Goal: Information Seeking & Learning: Learn about a topic

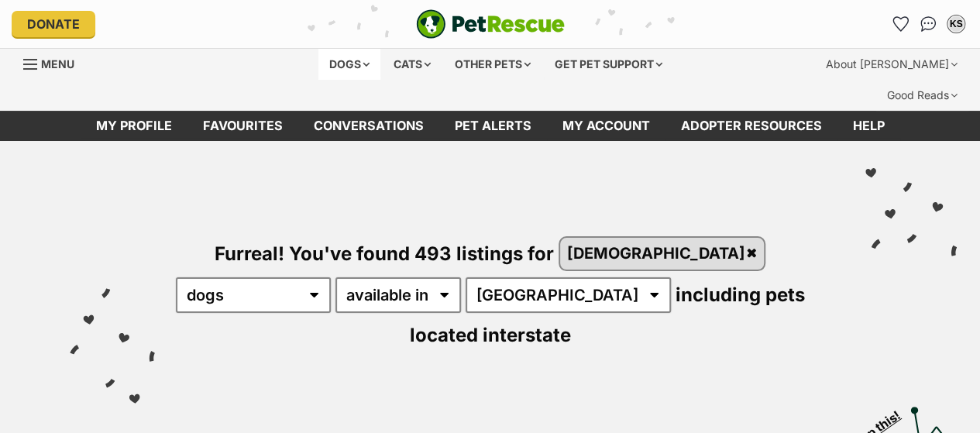
click at [339, 68] on div "Dogs" at bounding box center [350, 64] width 62 height 31
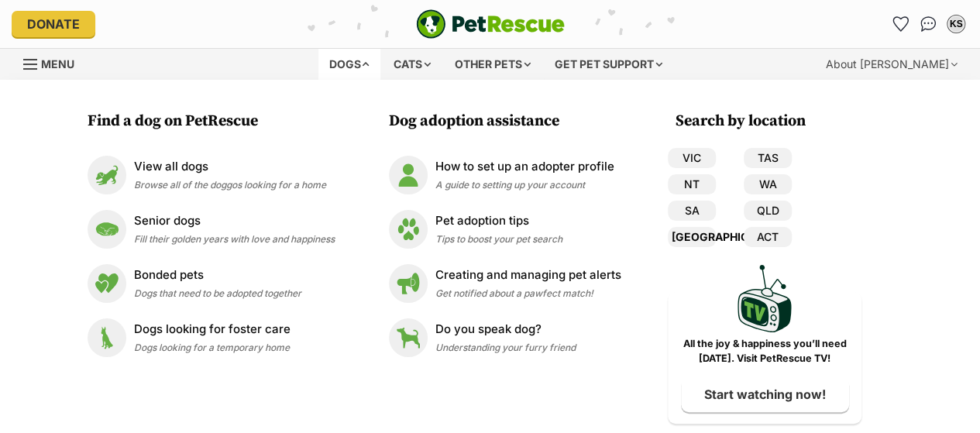
click at [696, 236] on link "[GEOGRAPHIC_DATA]" at bounding box center [692, 237] width 48 height 20
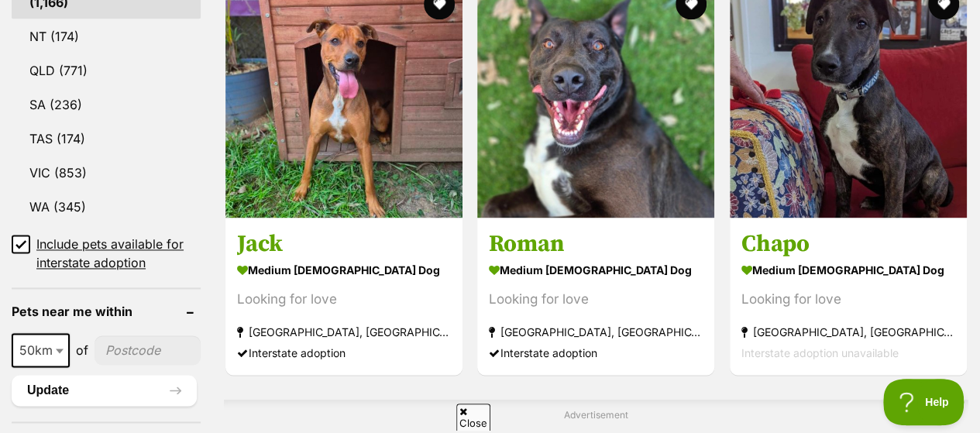
scroll to position [1162, 0]
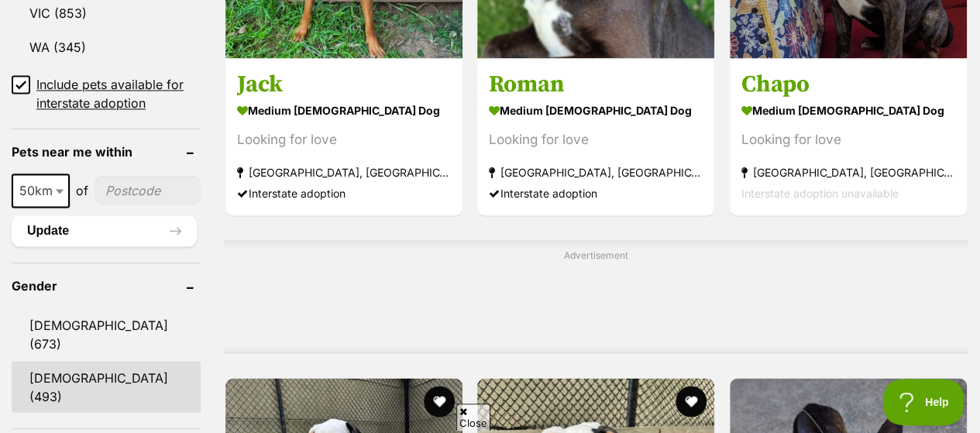
click at [85, 361] on link "[DEMOGRAPHIC_DATA] (493)" at bounding box center [106, 386] width 189 height 51
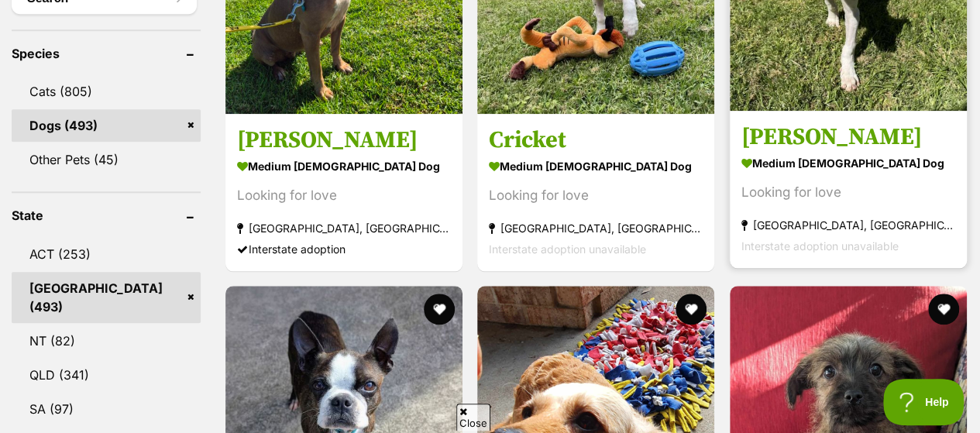
scroll to position [387, 0]
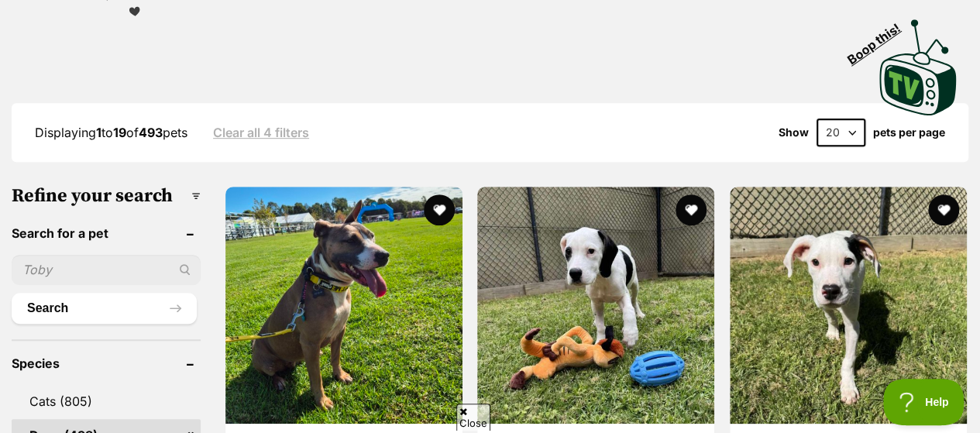
click at [856, 119] on select "20 40 60" at bounding box center [841, 133] width 49 height 28
select select "60"
click at [817, 119] on select "20 40 60" at bounding box center [841, 133] width 49 height 28
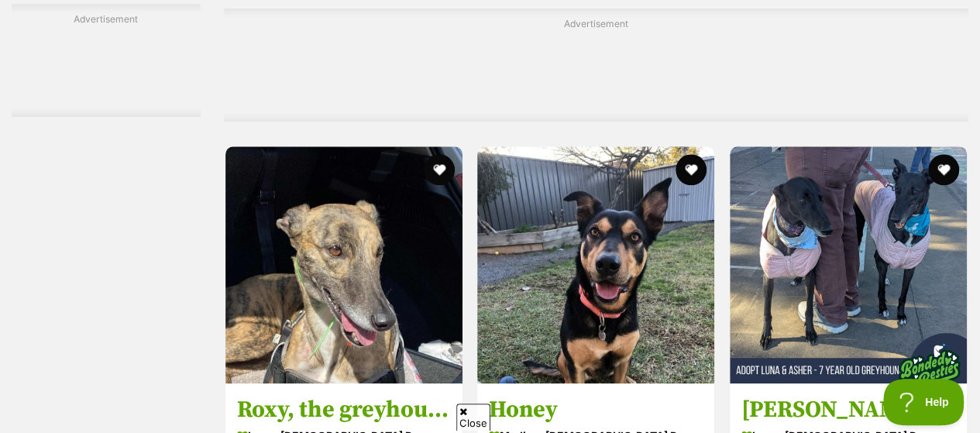
scroll to position [9920, 0]
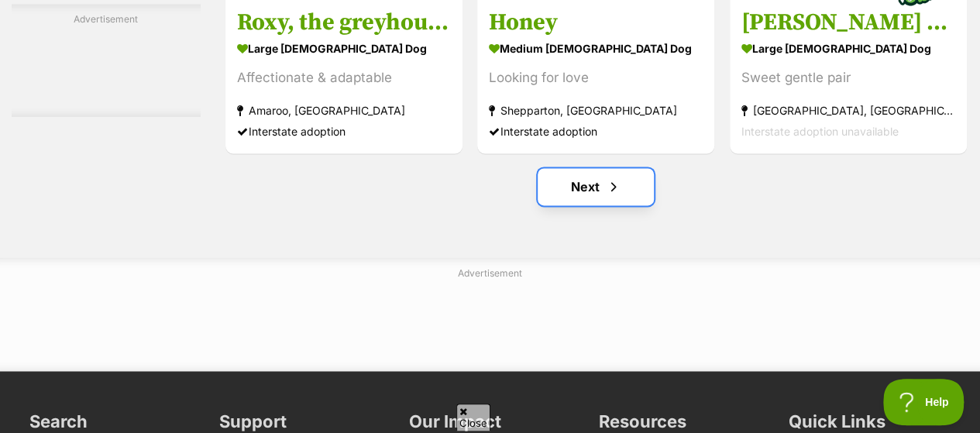
click at [606, 177] on span "Next page" at bounding box center [613, 186] width 15 height 19
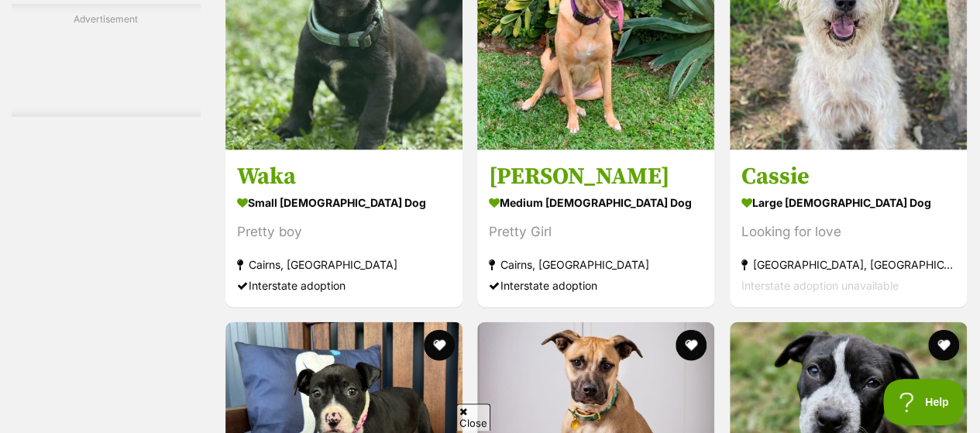
scroll to position [7285, 0]
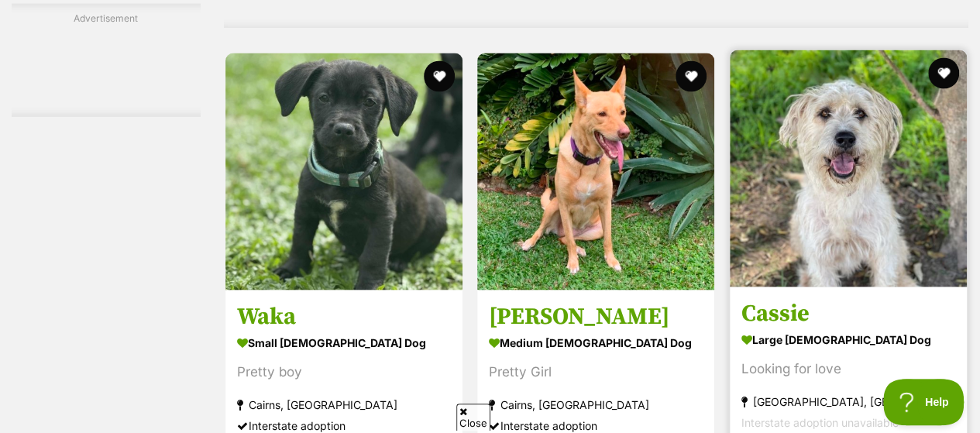
click at [890, 67] on img at bounding box center [848, 168] width 237 height 237
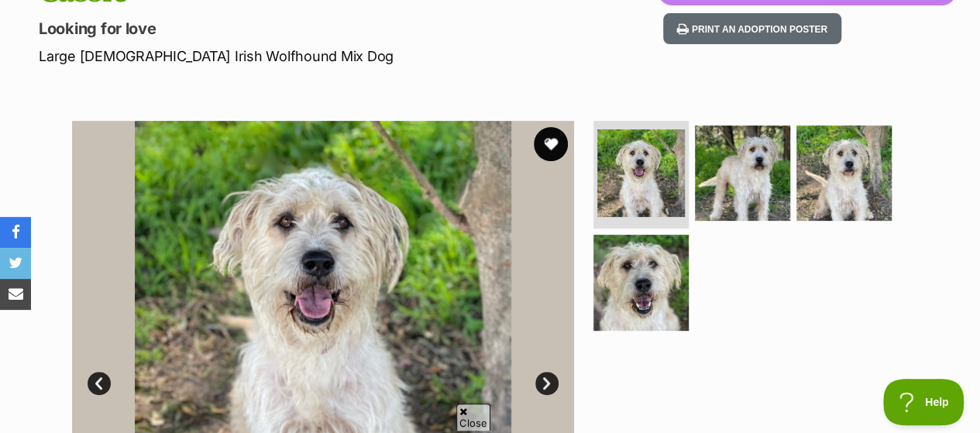
click at [556, 127] on button "favourite" at bounding box center [551, 144] width 34 height 34
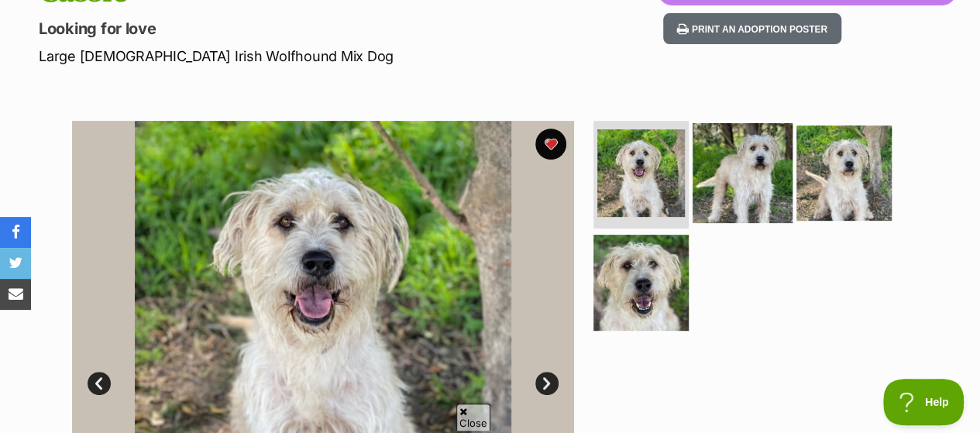
click at [759, 147] on img at bounding box center [743, 172] width 100 height 100
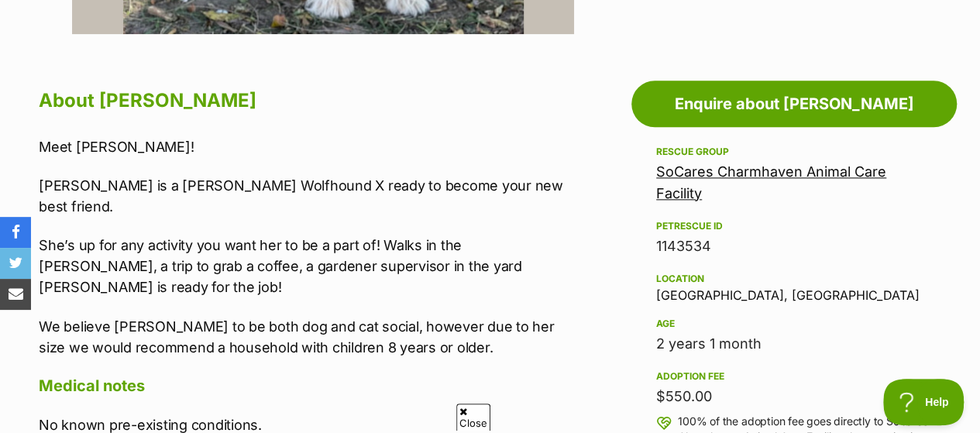
scroll to position [775, 0]
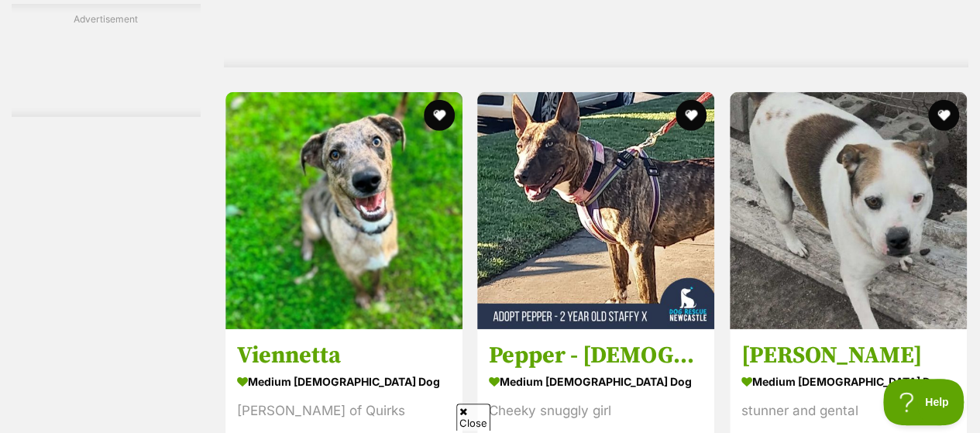
scroll to position [5425, 0]
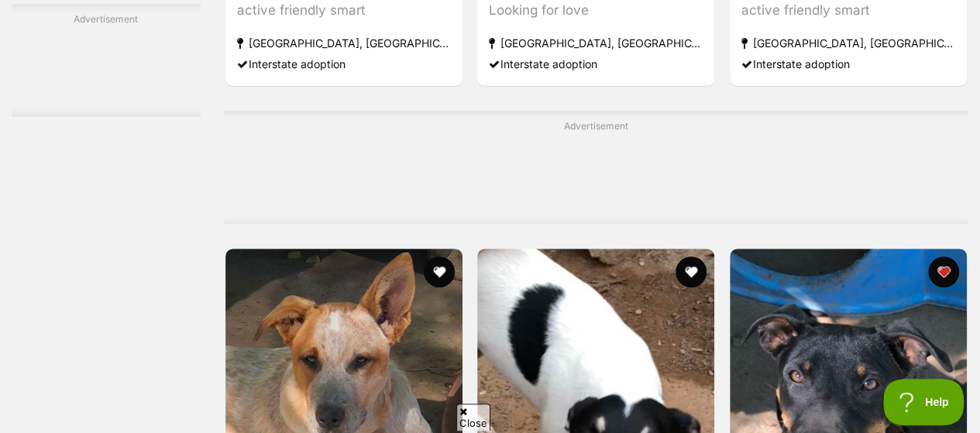
scroll to position [6355, 0]
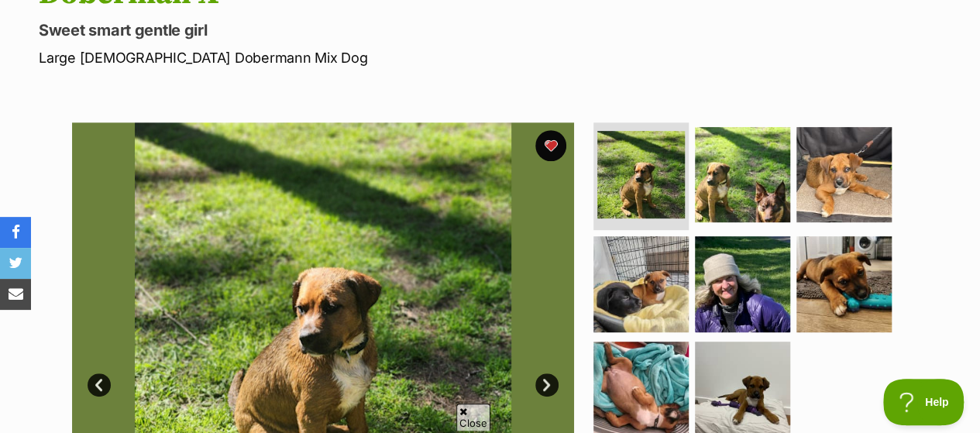
scroll to position [387, 0]
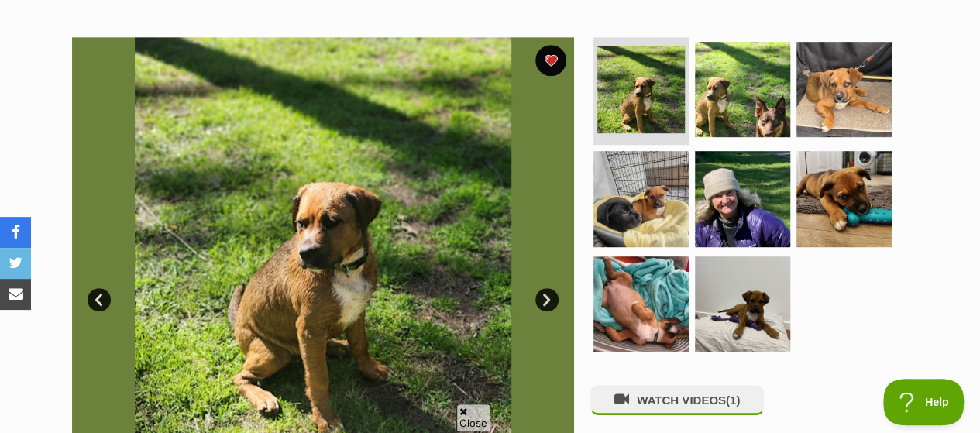
click at [541, 288] on link "Next" at bounding box center [547, 299] width 23 height 23
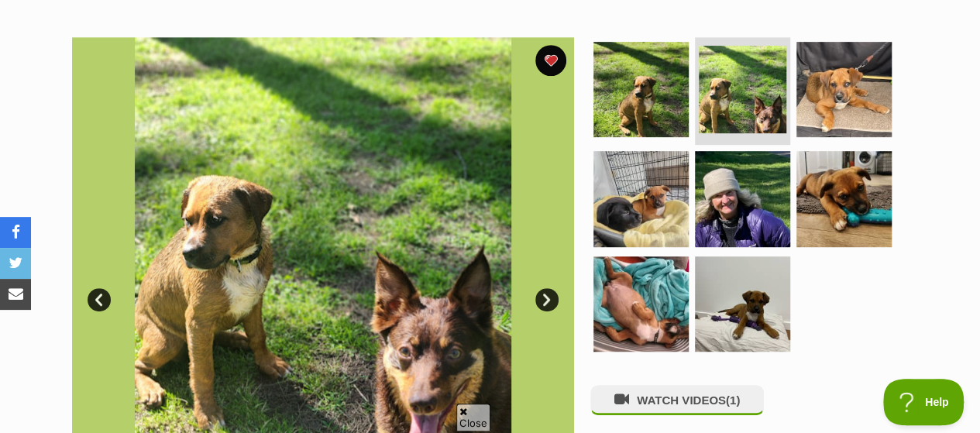
click at [541, 288] on link "Next" at bounding box center [547, 299] width 23 height 23
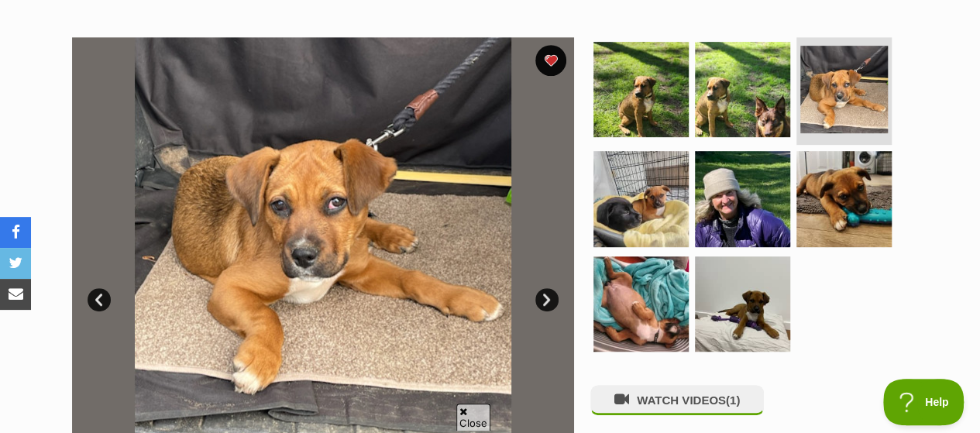
click at [94, 288] on link "Prev" at bounding box center [99, 299] width 23 height 23
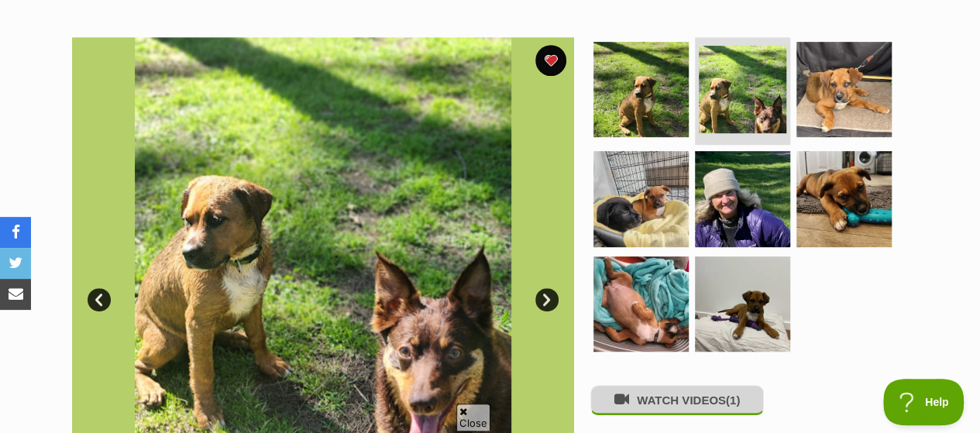
click at [670, 385] on button "WATCH VIDEOS (1)" at bounding box center [678, 400] width 174 height 30
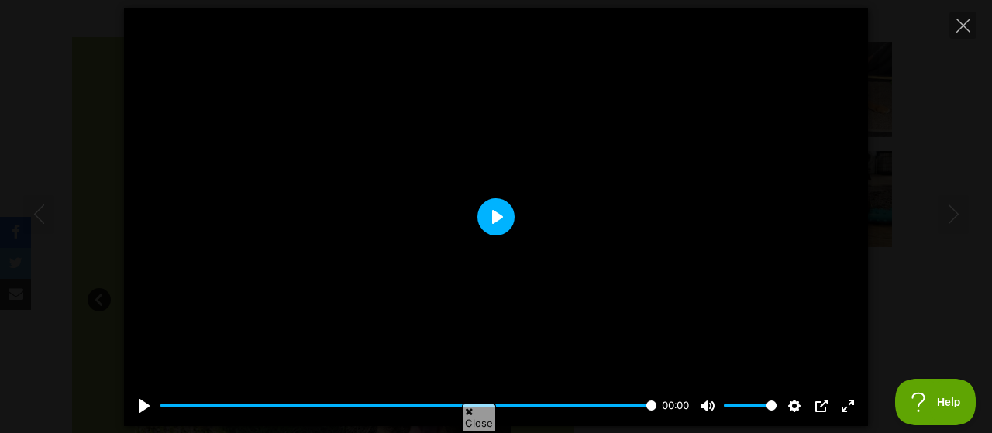
click at [504, 212] on button "Play" at bounding box center [495, 216] width 37 height 37
click at [619, 195] on div at bounding box center [496, 217] width 744 height 418
click at [614, 192] on div at bounding box center [496, 217] width 744 height 418
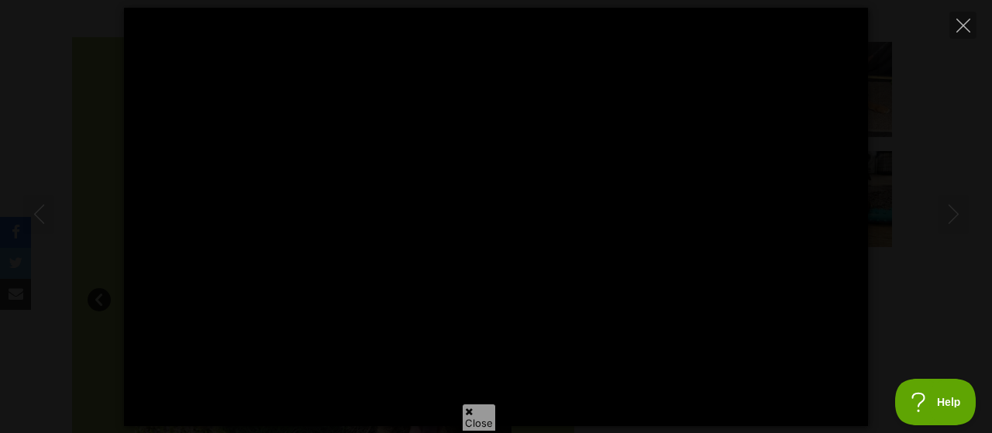
click at [614, 192] on div at bounding box center [496, 217] width 744 height 418
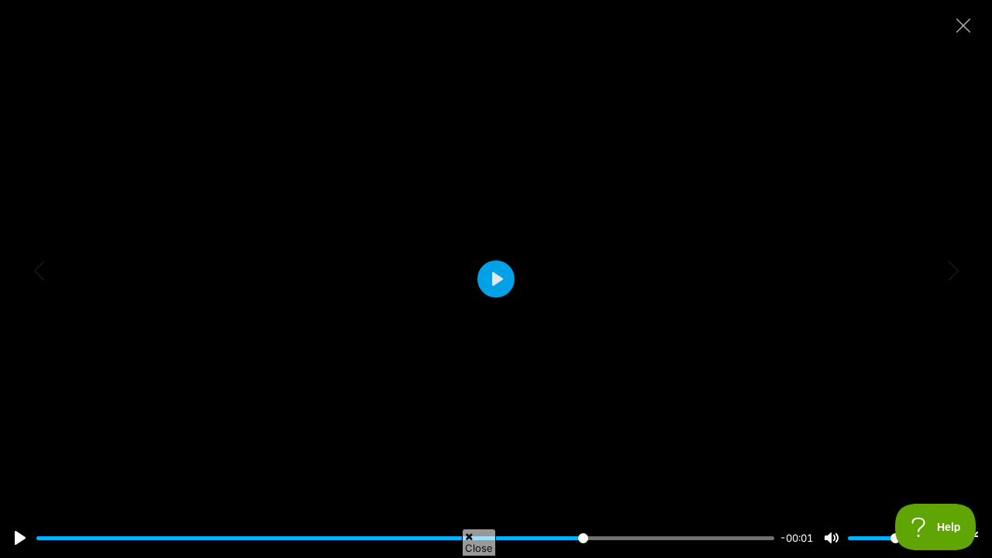
click at [598, 270] on div at bounding box center [496, 279] width 992 height 558
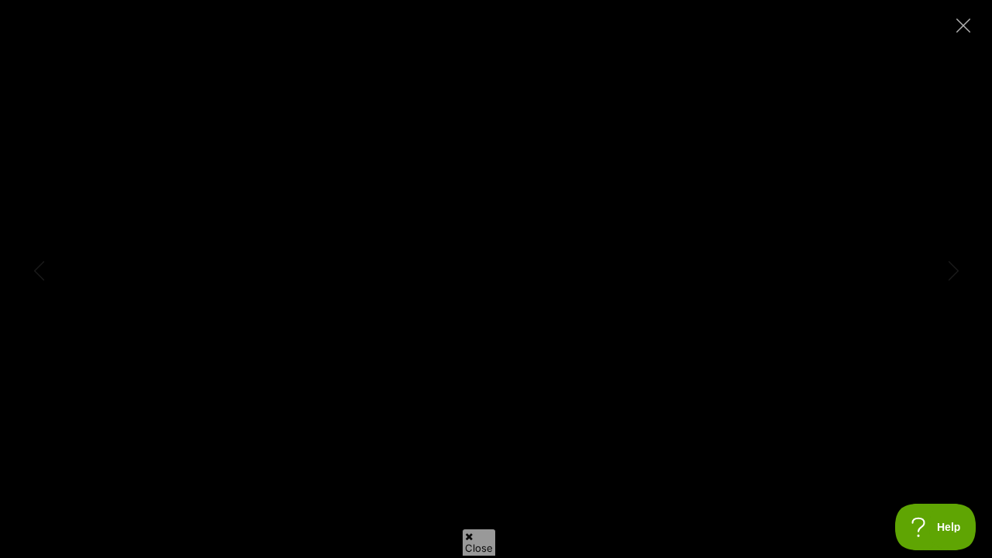
click at [598, 270] on div at bounding box center [496, 279] width 992 height 558
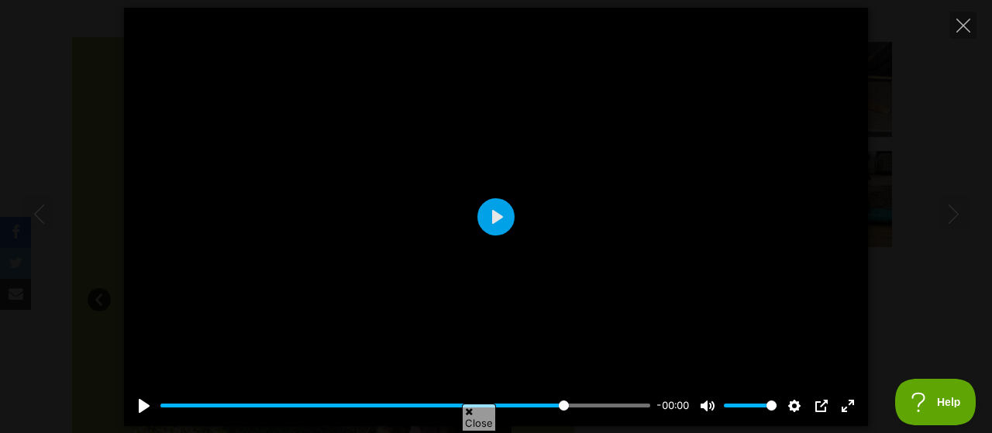
click at [598, 176] on div at bounding box center [496, 217] width 744 height 418
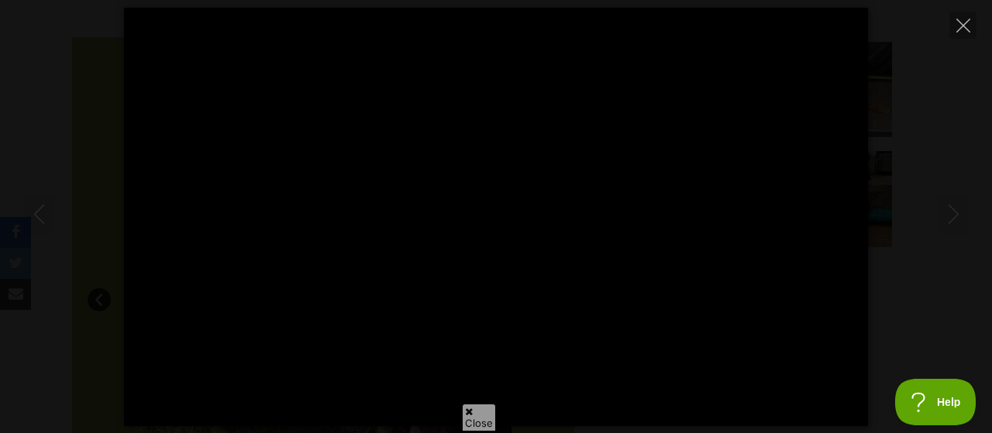
click at [598, 176] on div at bounding box center [496, 217] width 744 height 418
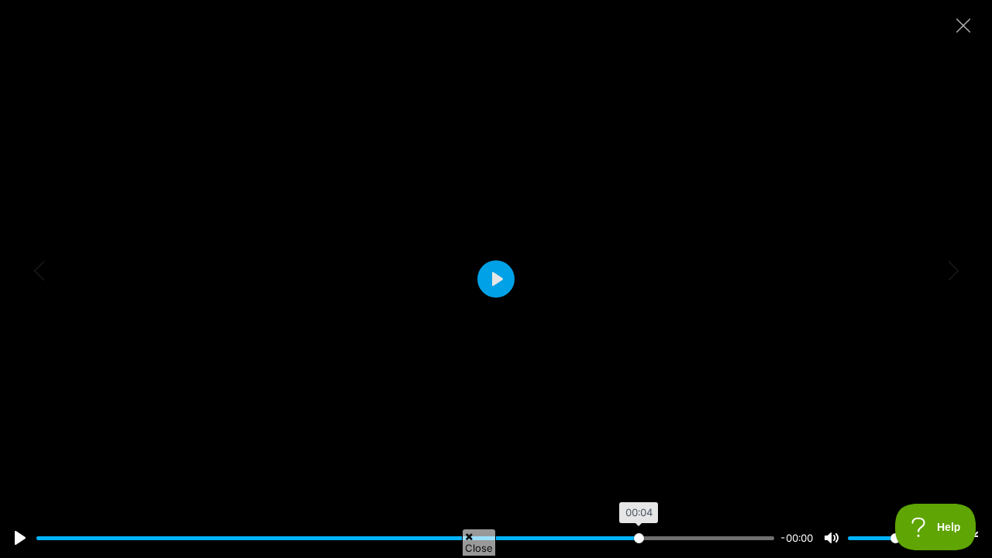
drag, startPoint x: 702, startPoint y: 535, endPoint x: 637, endPoint y: 532, distance: 65.2
click at [637, 432] on input "Seek" at bounding box center [405, 538] width 738 height 15
drag, startPoint x: 637, startPoint y: 532, endPoint x: 615, endPoint y: 532, distance: 21.7
click at [615, 432] on input "Seek" at bounding box center [405, 538] width 738 height 15
drag, startPoint x: 615, startPoint y: 532, endPoint x: 593, endPoint y: 532, distance: 22.5
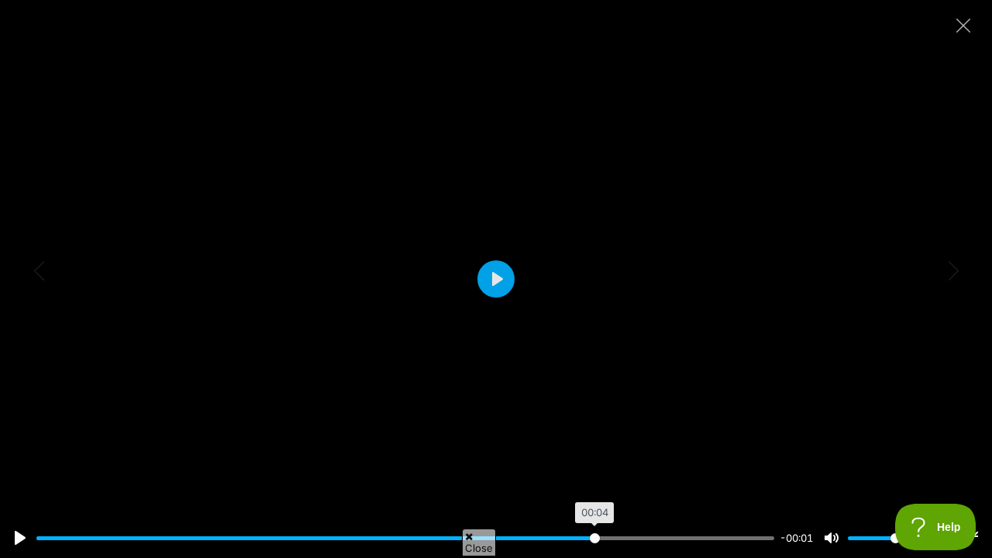
click at [593, 432] on input "Seek" at bounding box center [405, 538] width 738 height 15
drag, startPoint x: 593, startPoint y: 532, endPoint x: 568, endPoint y: 529, distance: 24.9
click at [568, 432] on input "Seek" at bounding box center [405, 538] width 738 height 15
drag, startPoint x: 568, startPoint y: 529, endPoint x: 535, endPoint y: 527, distance: 33.4
click at [535, 432] on div "Pause Play % buffered 00:03 -00:01 Unmute Mute Disable captions Enable captions…" at bounding box center [496, 528] width 992 height 60
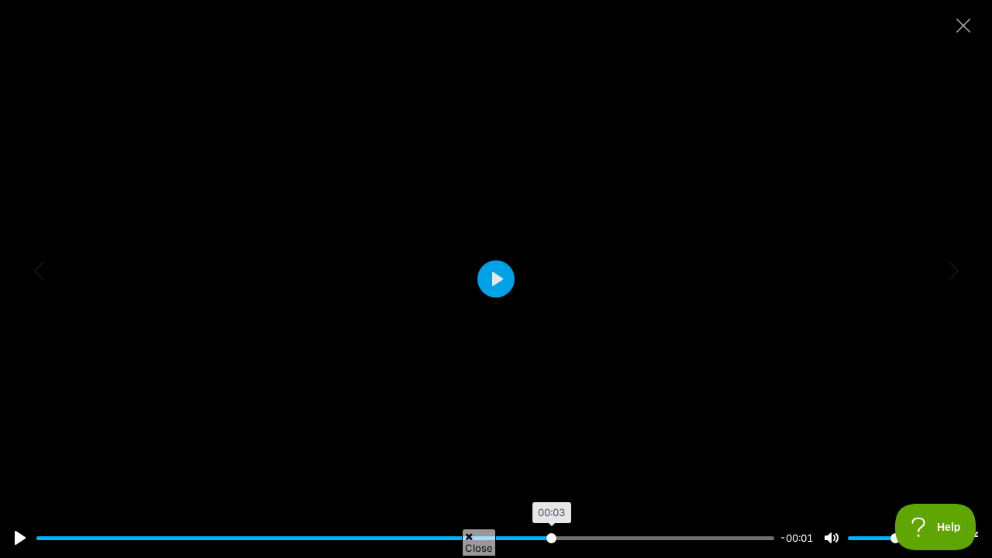
drag, startPoint x: 568, startPoint y: 537, endPoint x: 550, endPoint y: 536, distance: 17.9
click at [550, 432] on input "Seek" at bounding box center [405, 538] width 738 height 15
drag, startPoint x: 550, startPoint y: 536, endPoint x: 525, endPoint y: 532, distance: 25.1
click at [525, 432] on input "Seek" at bounding box center [405, 538] width 738 height 15
drag, startPoint x: 525, startPoint y: 532, endPoint x: 503, endPoint y: 531, distance: 22.5
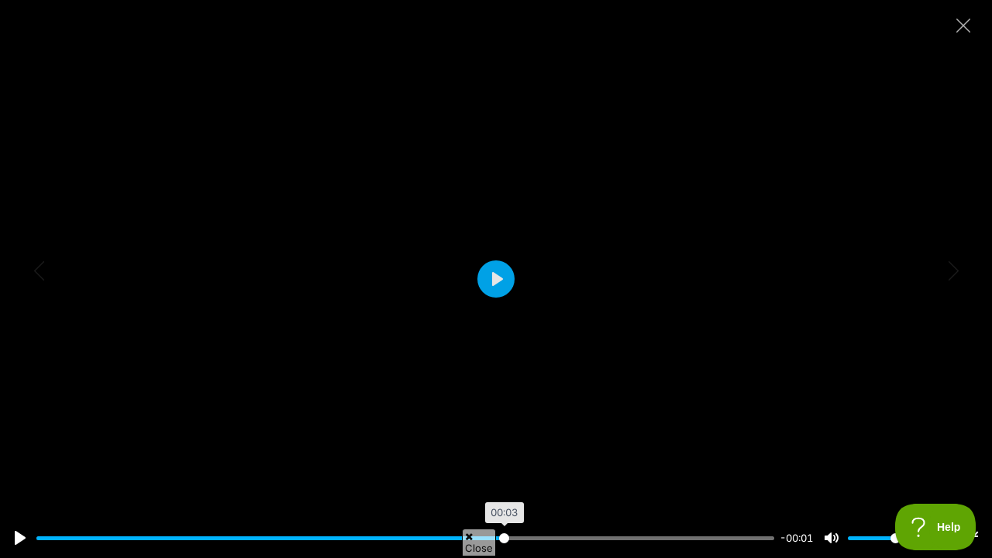
click at [503, 432] on input "Seek" at bounding box center [405, 538] width 738 height 15
drag, startPoint x: 503, startPoint y: 531, endPoint x: 471, endPoint y: 528, distance: 31.9
type input "59.25"
click at [471, 432] on input "Seek" at bounding box center [405, 538] width 738 height 15
drag, startPoint x: 470, startPoint y: 528, endPoint x: 437, endPoint y: 522, distance: 33.0
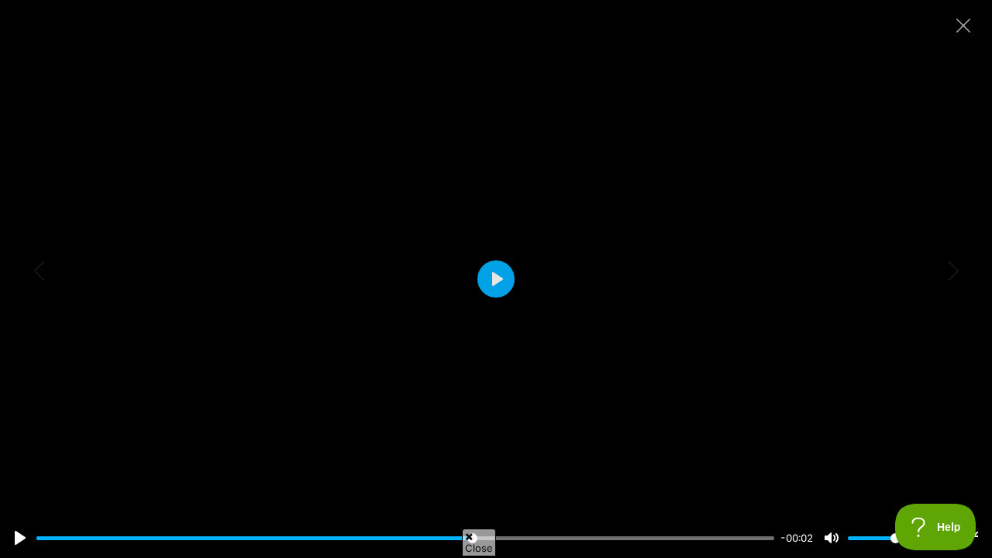
click at [437, 432] on div "Pause Play % buffered 00:03 -00:02 Unmute Mute Disable captions Enable captions…" at bounding box center [496, 528] width 992 height 60
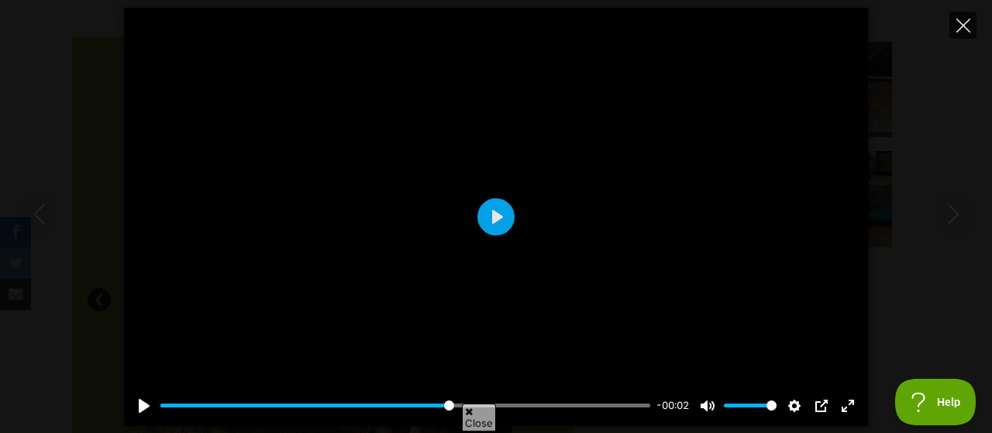
click at [963, 21] on icon "Close" at bounding box center [963, 26] width 14 height 14
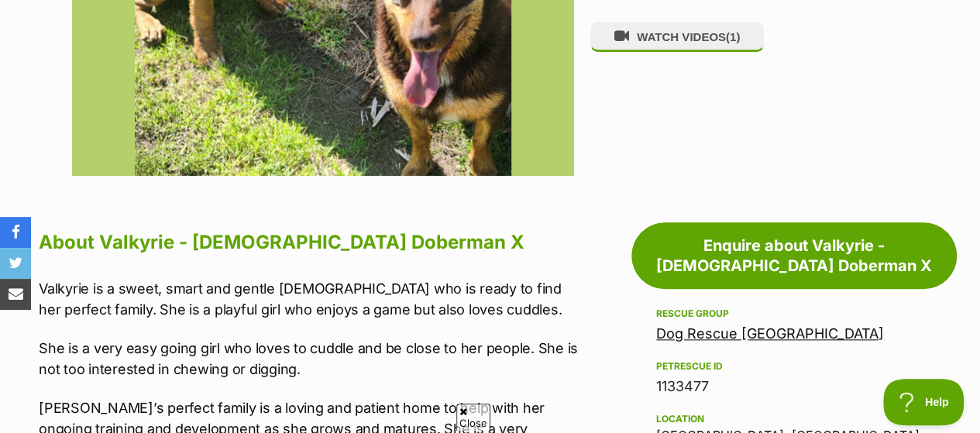
scroll to position [775, 0]
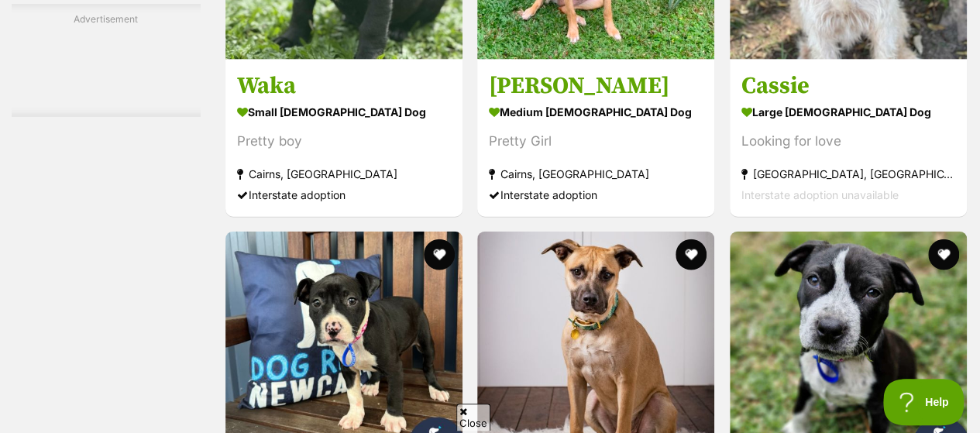
scroll to position [7517, 0]
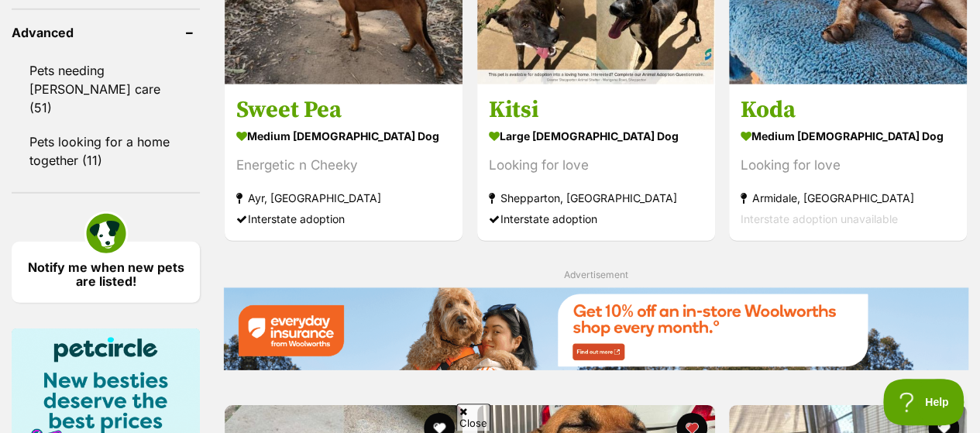
scroll to position [2480, 0]
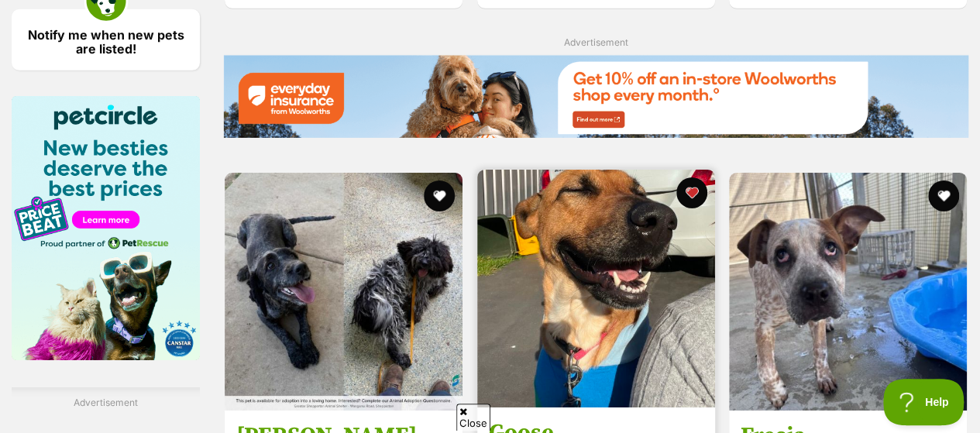
click at [563, 170] on img at bounding box center [596, 289] width 238 height 238
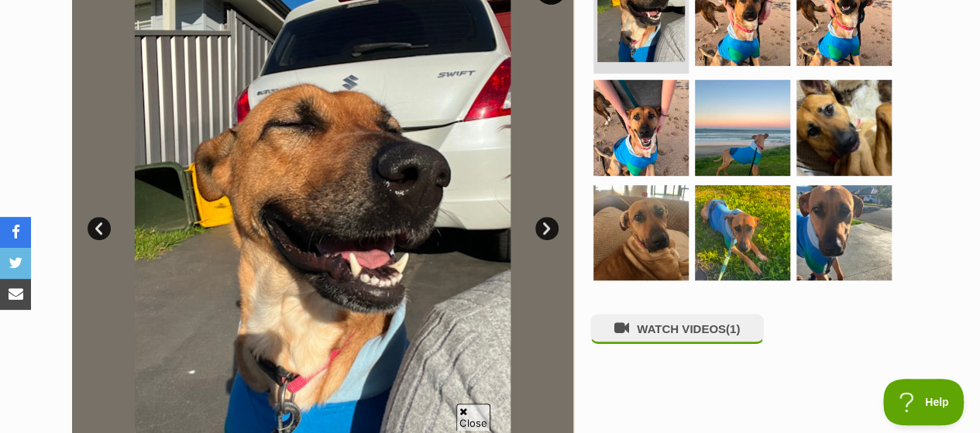
click at [542, 217] on link "Next" at bounding box center [547, 228] width 23 height 23
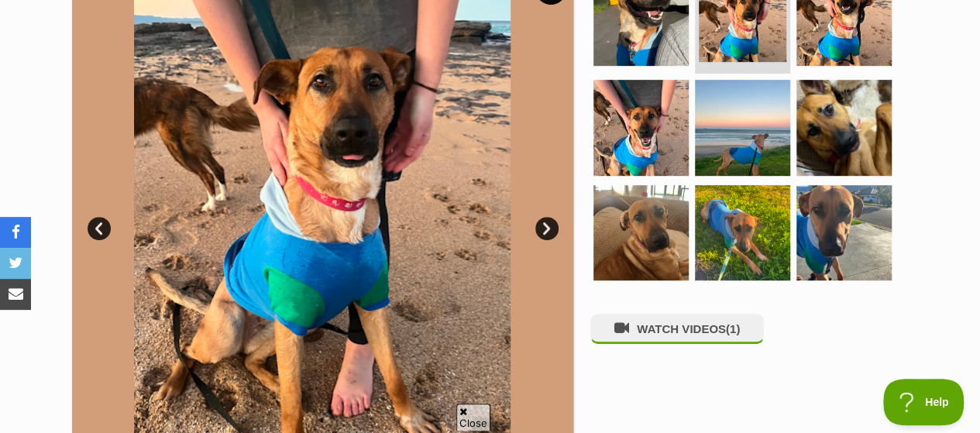
click at [542, 217] on link "Next" at bounding box center [547, 228] width 23 height 23
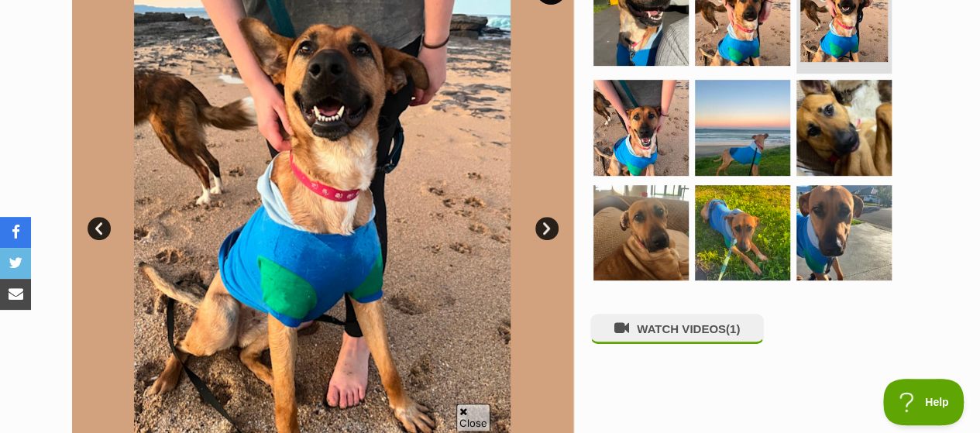
click at [542, 217] on link "Next" at bounding box center [547, 228] width 23 height 23
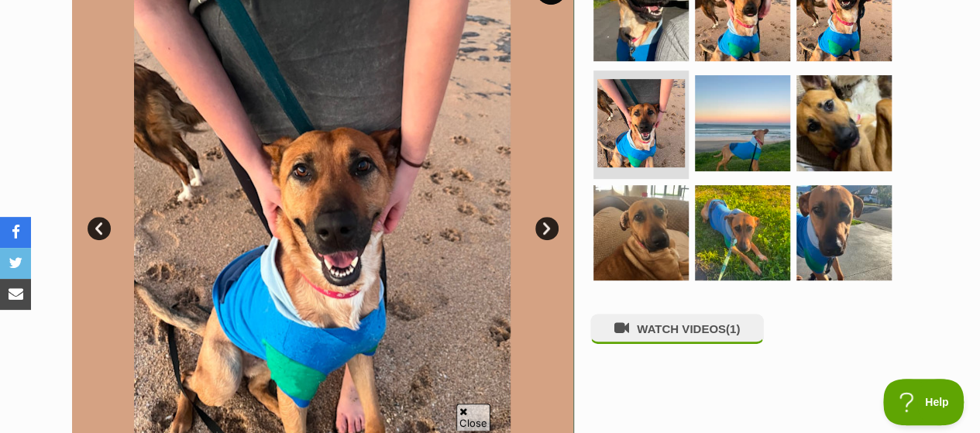
click at [542, 217] on link "Next" at bounding box center [547, 228] width 23 height 23
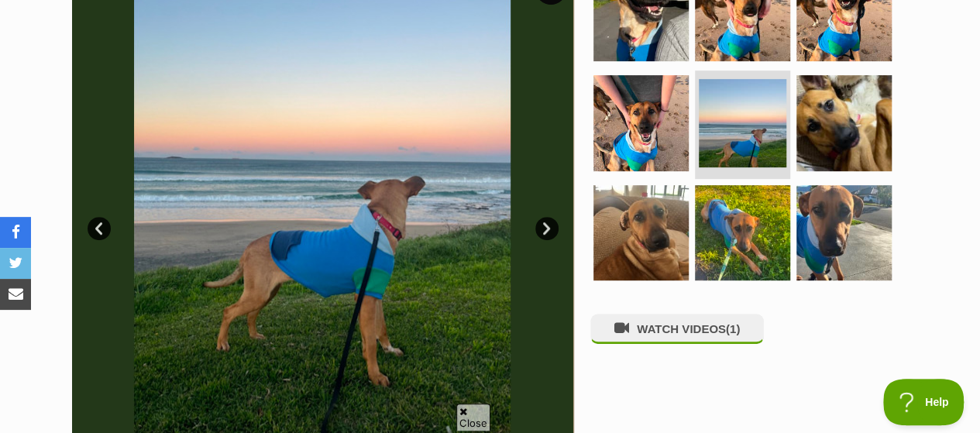
click at [542, 217] on link "Next" at bounding box center [547, 228] width 23 height 23
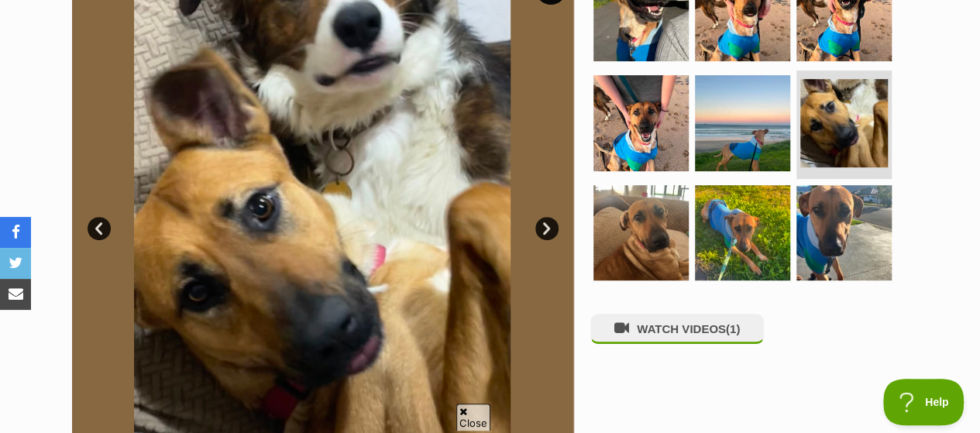
click at [542, 217] on link "Next" at bounding box center [547, 228] width 23 height 23
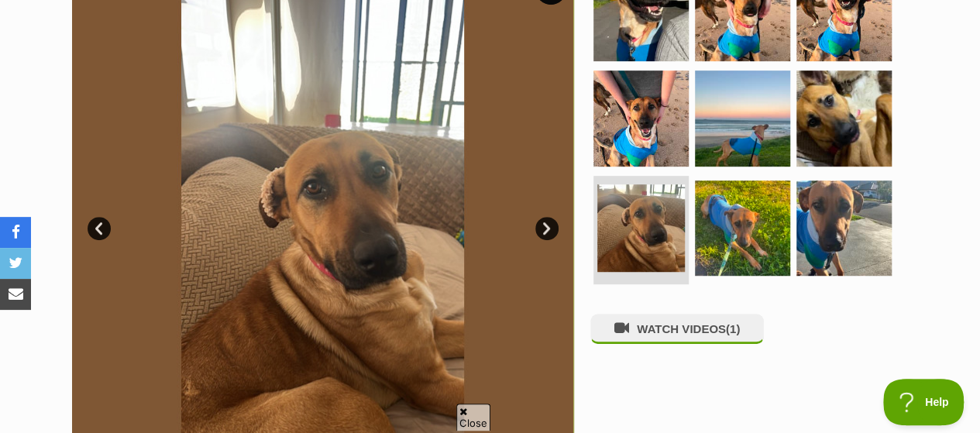
click at [542, 217] on link "Next" at bounding box center [547, 228] width 23 height 23
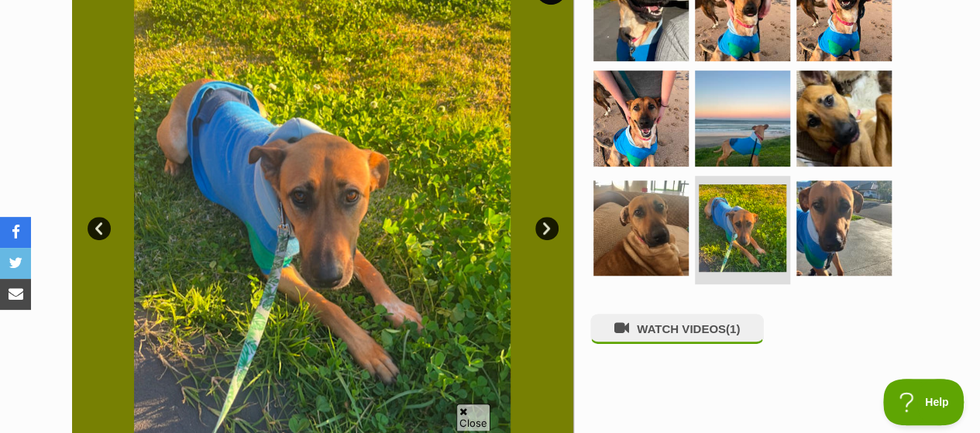
click at [542, 217] on link "Next" at bounding box center [547, 228] width 23 height 23
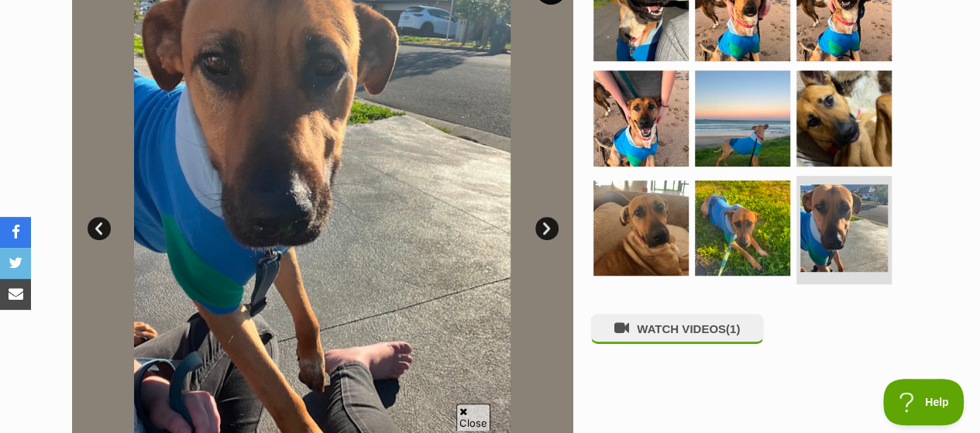
click at [542, 217] on link "Next" at bounding box center [547, 228] width 23 height 23
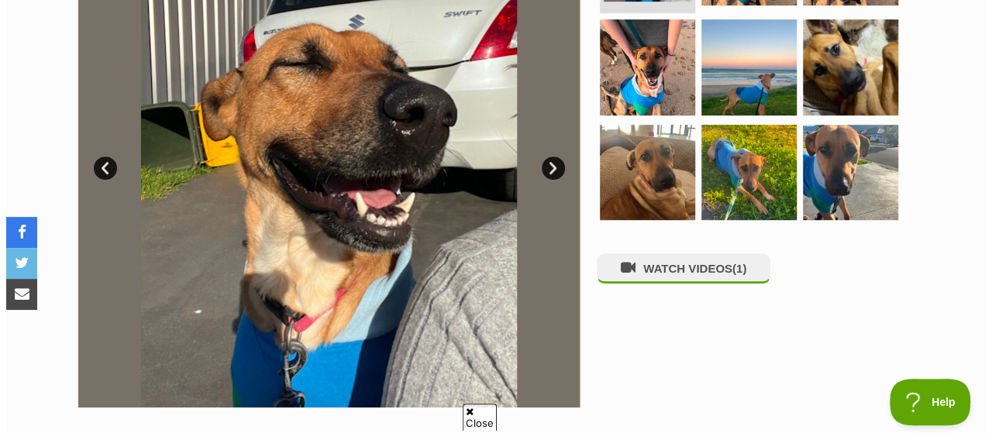
scroll to position [465, 0]
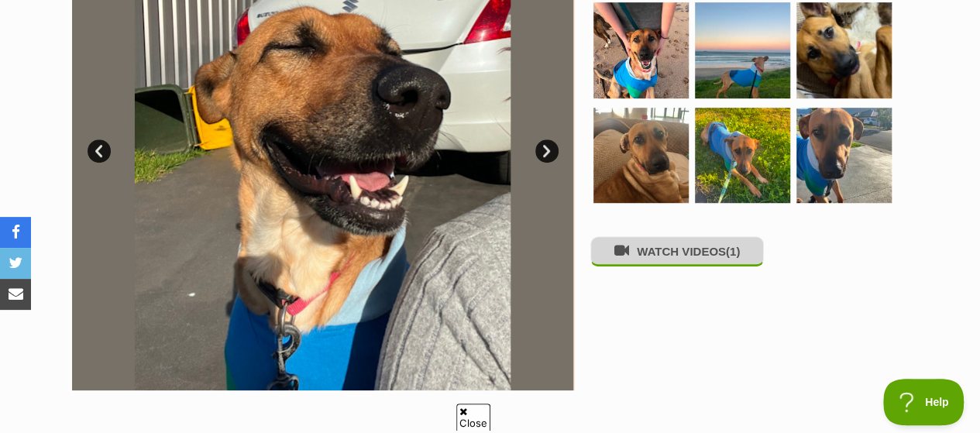
click at [691, 236] on button "WATCH VIDEOS (1)" at bounding box center [678, 251] width 174 height 30
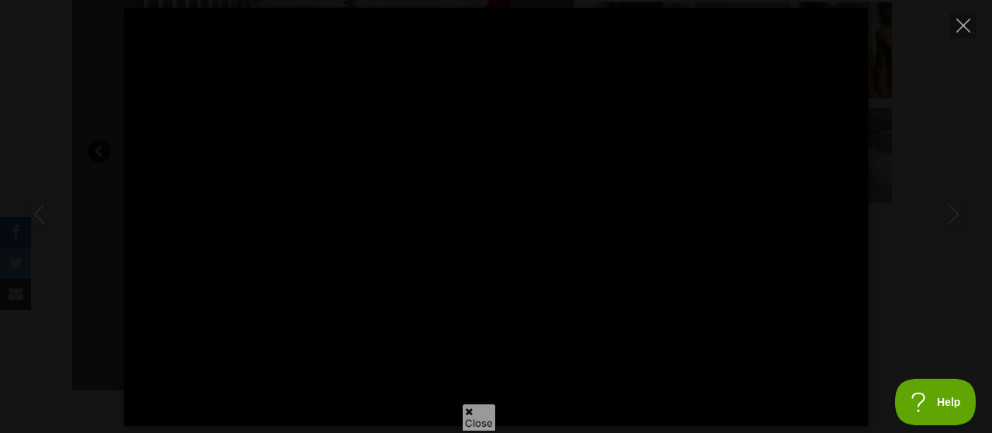
type input "100"
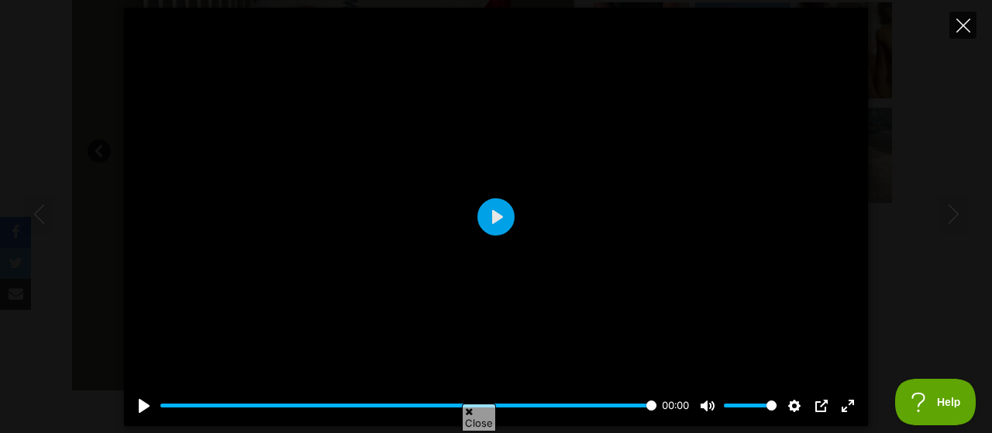
click at [966, 22] on icon "Close" at bounding box center [963, 26] width 14 height 14
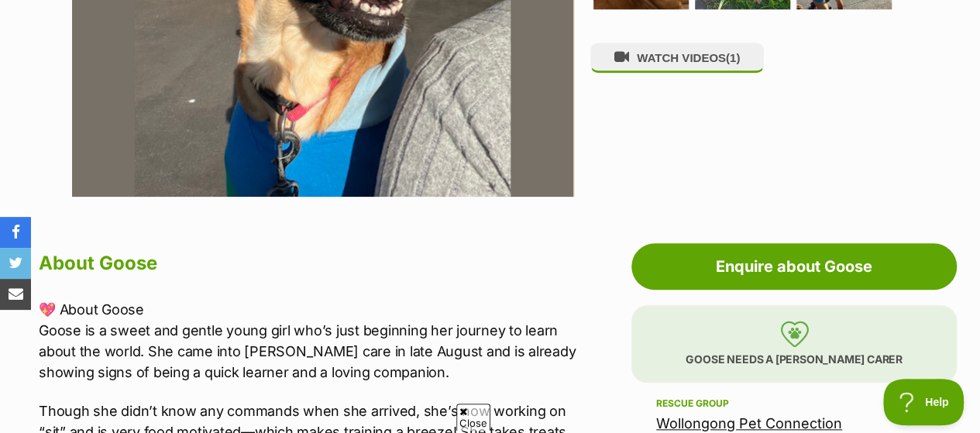
scroll to position [852, 0]
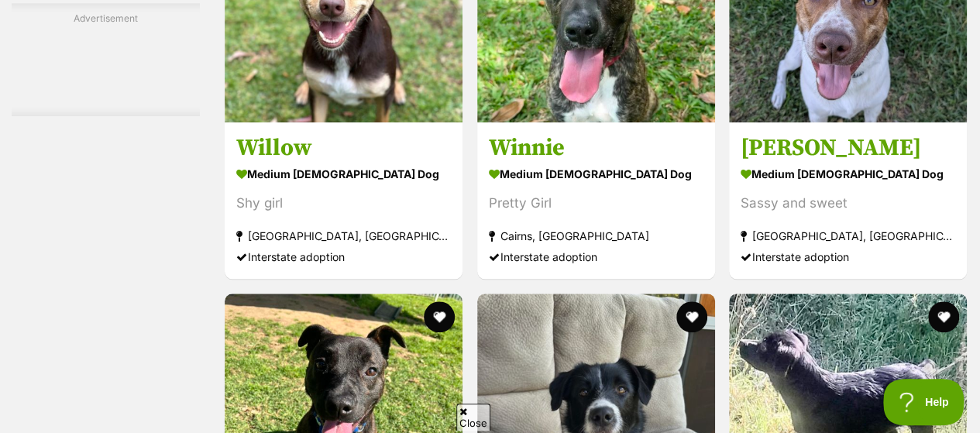
scroll to position [9532, 0]
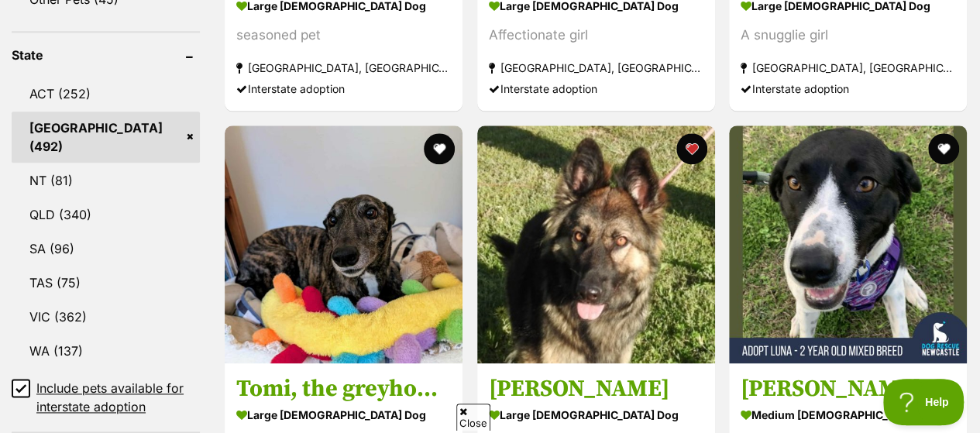
scroll to position [930, 0]
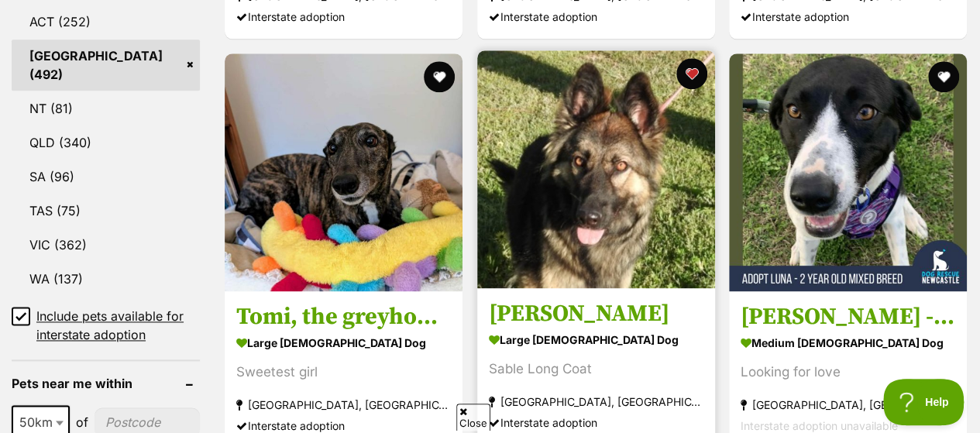
click at [614, 95] on img at bounding box center [596, 169] width 238 height 238
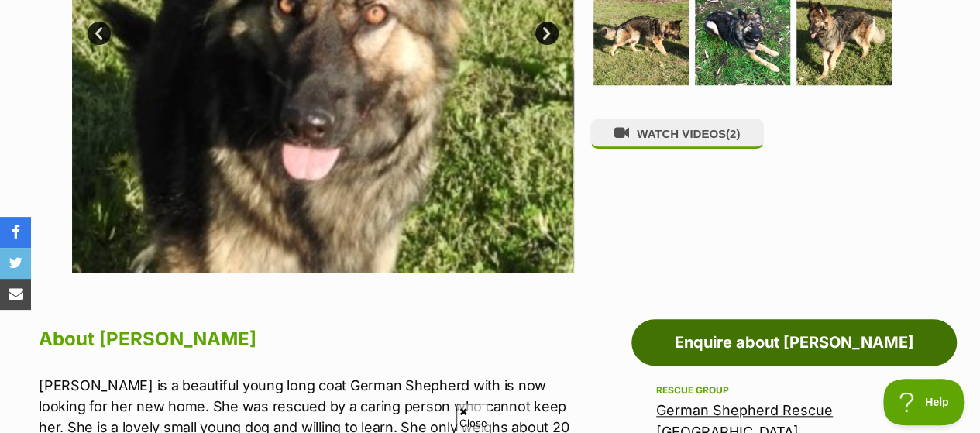
scroll to position [465, 0]
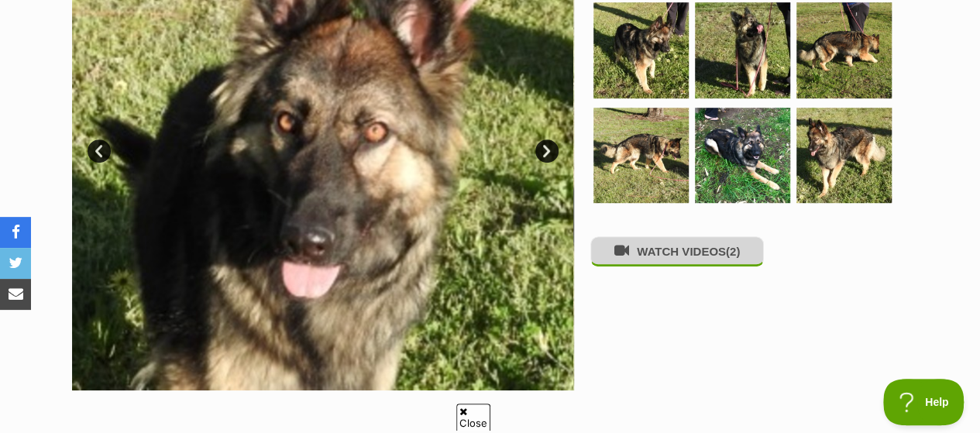
click at [679, 236] on button "WATCH VIDEOS (2)" at bounding box center [678, 251] width 174 height 30
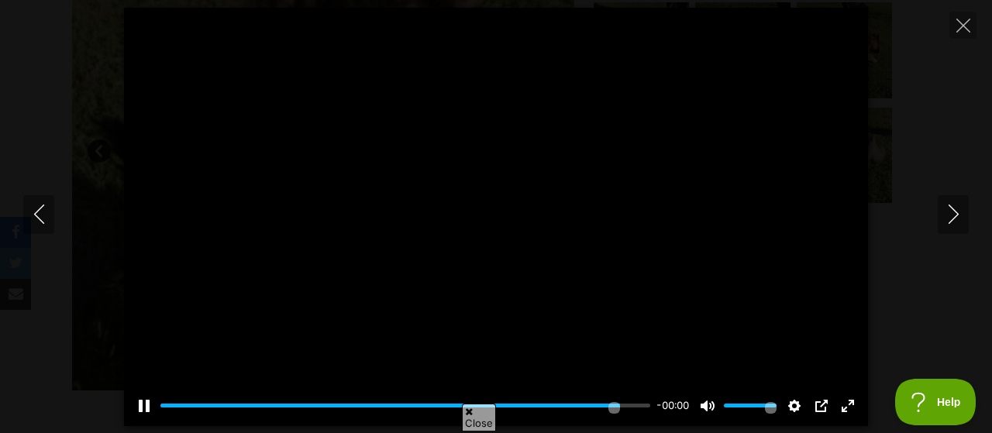
type input "100"
click at [944, 207] on icon "Next" at bounding box center [953, 214] width 19 height 19
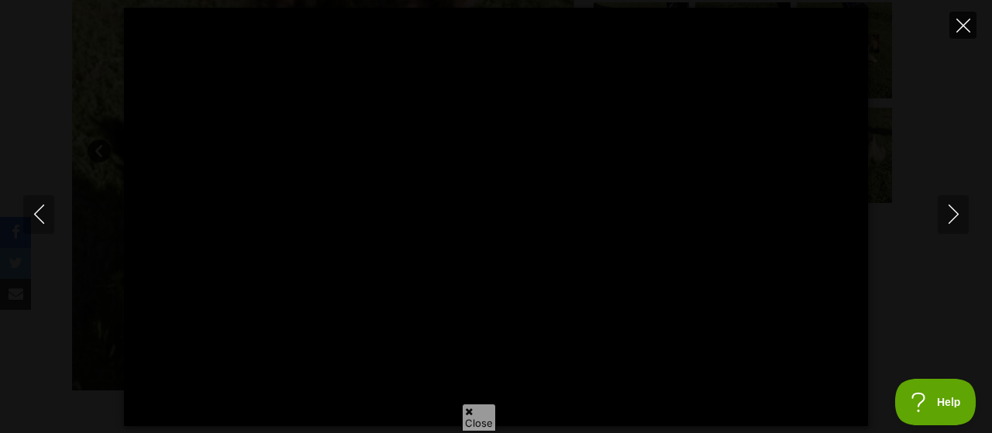
click at [956, 16] on button "Close" at bounding box center [962, 25] width 27 height 27
type input "73.2"
